Goal: Find specific page/section: Find specific page/section

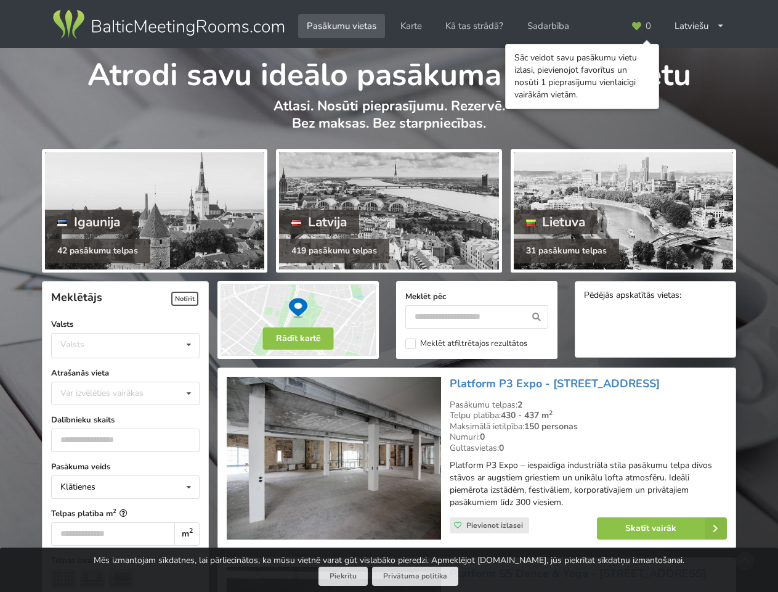
click at [641, 26] on icon at bounding box center [636, 26] width 11 height 9
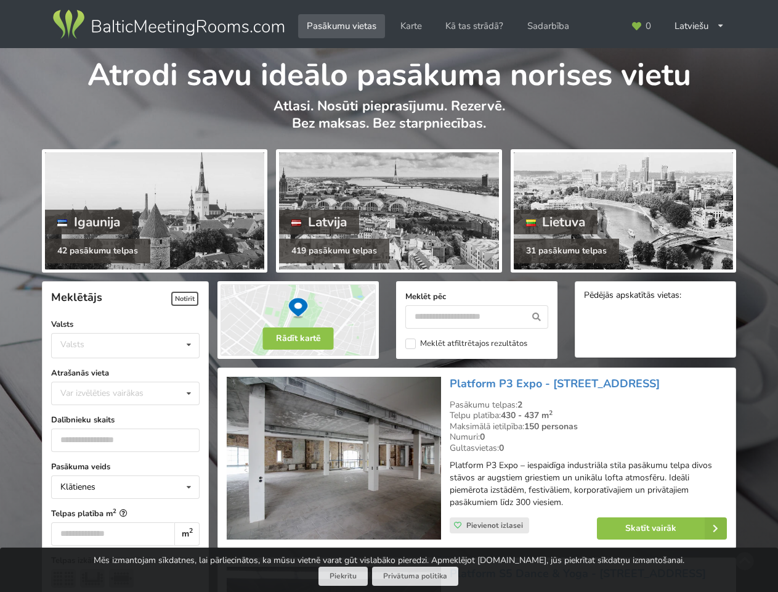
click at [699, 26] on div "Latviešu English Русский" at bounding box center [699, 26] width 67 height 24
click at [185, 298] on span "Notīrīt" at bounding box center [184, 299] width 27 height 14
click at [125, 345] on div "Valsts Igaunija [GEOGRAPHIC_DATA] Lietuva" at bounding box center [125, 345] width 149 height 25
click at [125, 487] on div "Klātienes Klātienes Tiešsaistes Klātienes ar tiešraidi" at bounding box center [125, 486] width 149 height 23
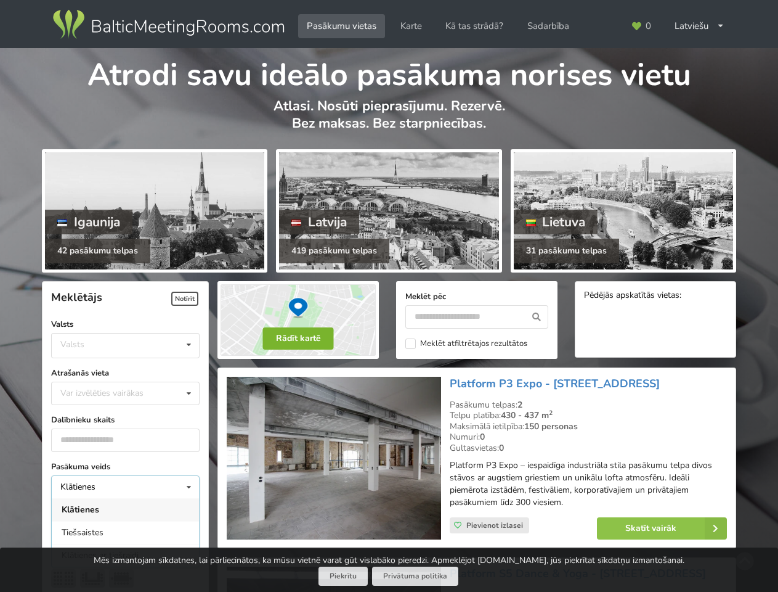
click at [298, 338] on button "Rādīt kartē" at bounding box center [298, 338] width 71 height 22
click at [537, 317] on icon at bounding box center [537, 316] width 23 height 23
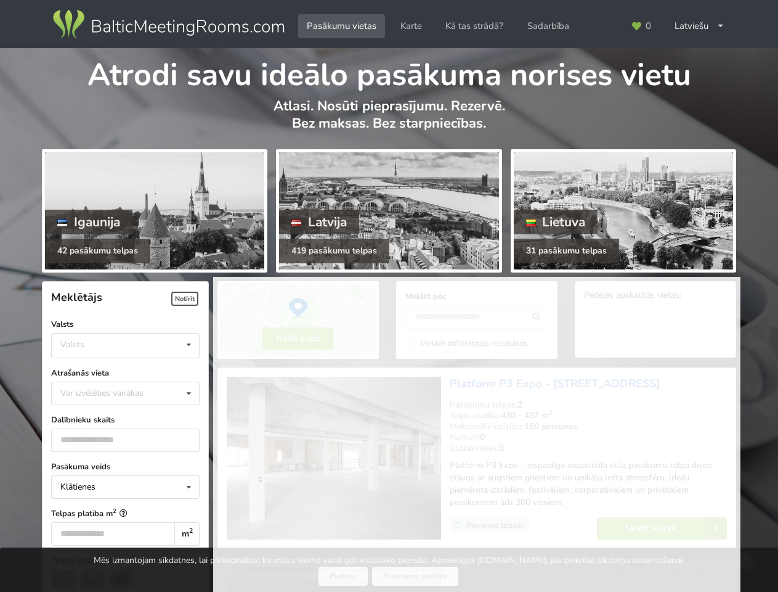
click at [467, 343] on label "Meklēt atfiltrētajos rezultātos" at bounding box center [467, 343] width 122 height 10
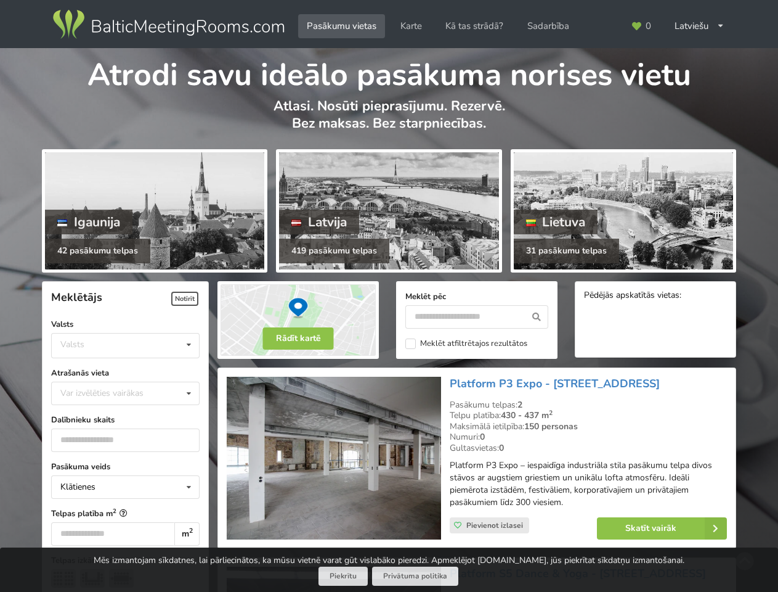
click at [489, 525] on span "Pievienot izlasei" at bounding box center [495, 525] width 57 height 10
